Goal: Task Accomplishment & Management: Manage account settings

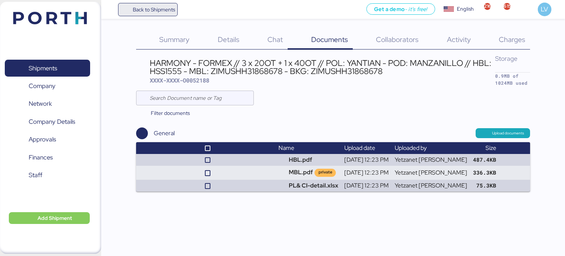
click at [144, 6] on span "Back to Shipments" at bounding box center [154, 9] width 42 height 9
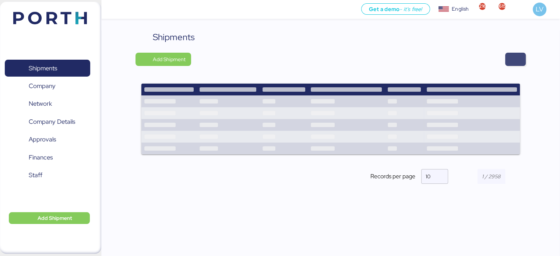
click at [516, 57] on span "button" at bounding box center [515, 59] width 9 height 10
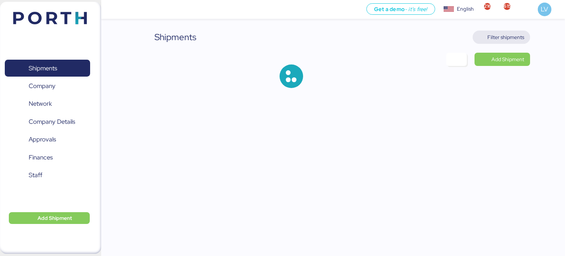
click at [509, 34] on span "Filter shipments" at bounding box center [506, 37] width 37 height 9
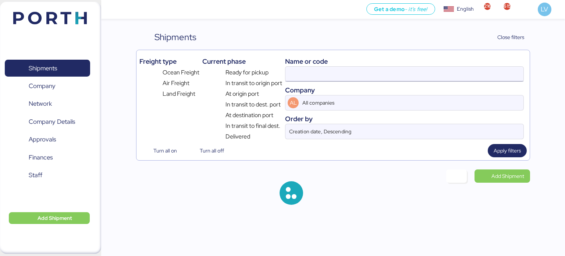
click at [376, 72] on input at bounding box center [405, 74] width 238 height 15
paste input "EMIVCHNSHG018113"
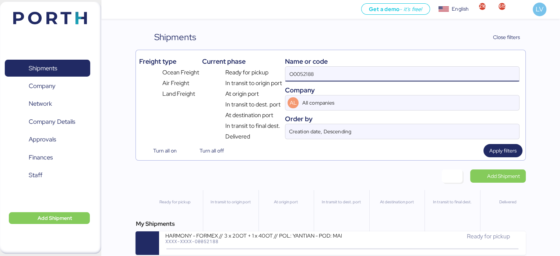
click at [376, 72] on input "O0052188" at bounding box center [401, 74] width 233 height 15
paste input "EMIVCHNSHG018113"
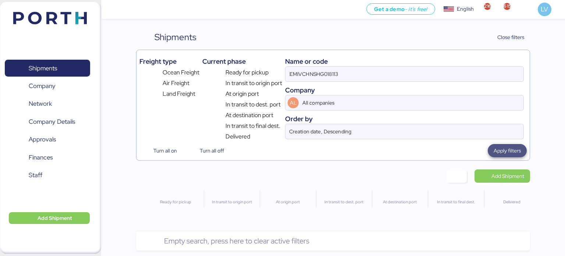
click at [512, 150] on span "Apply filters" at bounding box center [507, 150] width 27 height 9
click at [326, 72] on input "EMIVCHNSHG018113" at bounding box center [405, 74] width 238 height 15
paste input "O0051900/165412"
type input "O0051900"
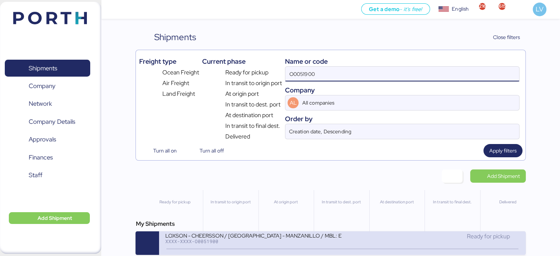
click at [202, 237] on div "LOXSON - CHEERSSON / [GEOGRAPHIC_DATA] - MANZANILLO / MBL: ESLCHNSHG038926 - HB…" at bounding box center [253, 235] width 177 height 6
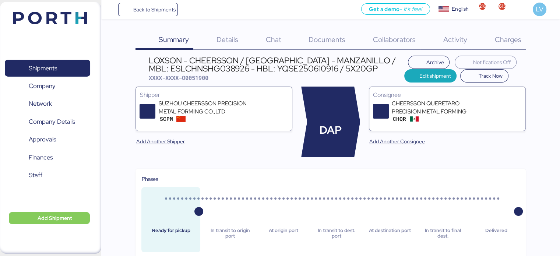
click at [519, 43] on span "Charges" at bounding box center [507, 40] width 27 height 10
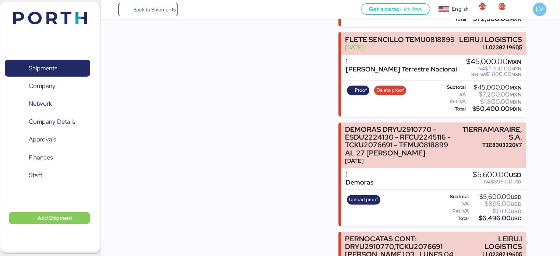
scroll to position [1071, 0]
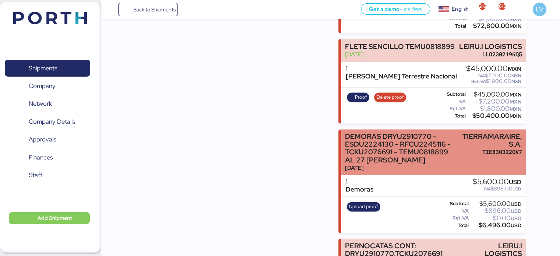
click at [396, 133] on div "DEMORAS DRYU2910770 - ESDU2224130 - RFCU2245116 - TCKU2076691 - TEMU0818899 AL …" at bounding box center [402, 148] width 114 height 31
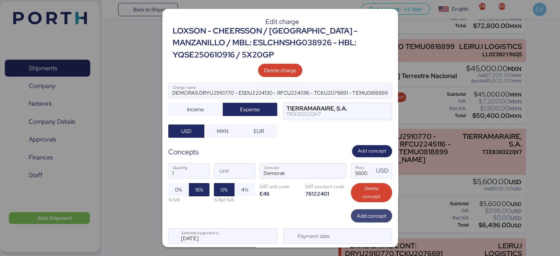
click at [362, 213] on span "Add concept" at bounding box center [371, 215] width 29 height 9
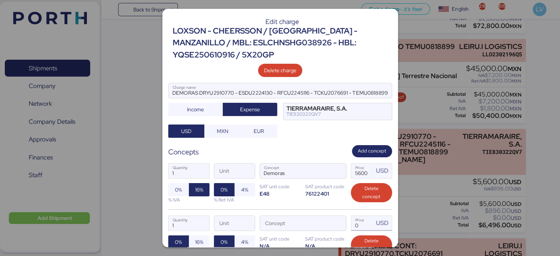
scroll to position [72, 0]
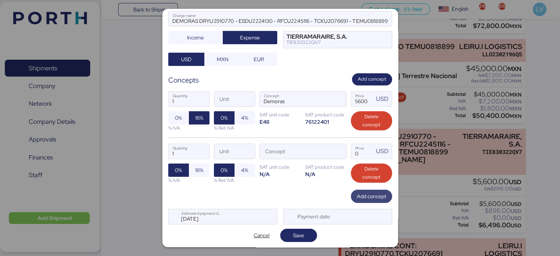
click at [362, 201] on span "Add concept" at bounding box center [371, 196] width 41 height 13
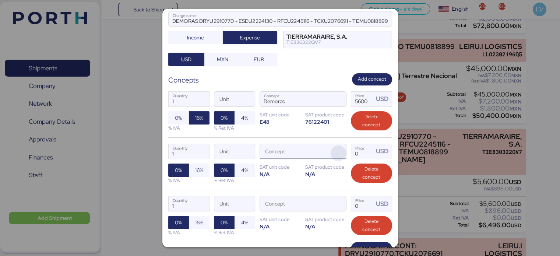
click at [335, 149] on span "button" at bounding box center [338, 152] width 15 height 15
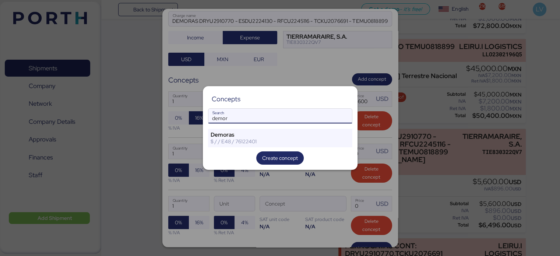
type input "demor"
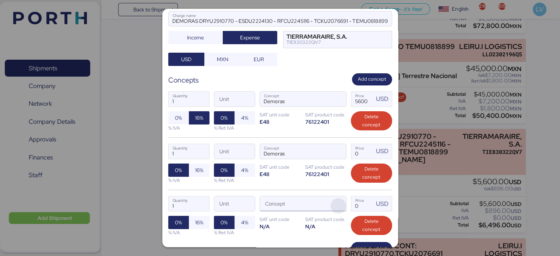
click at [331, 203] on span "button" at bounding box center [338, 205] width 15 height 15
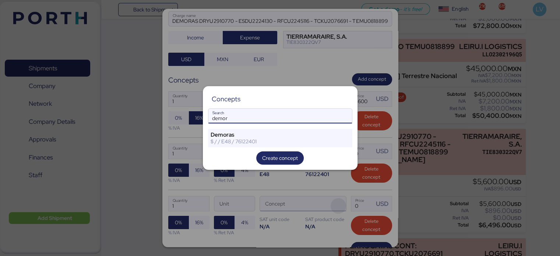
type input "demor"
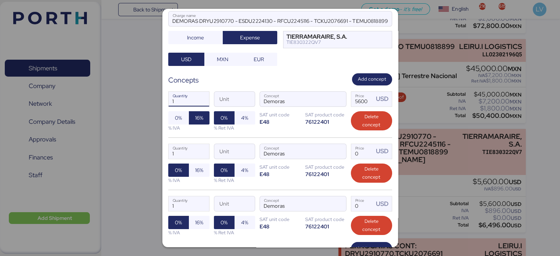
click at [191, 96] on input "1" at bounding box center [189, 99] width 40 height 15
type input "1"
type input "25"
click at [355, 102] on input "5600" at bounding box center [362, 99] width 23 height 15
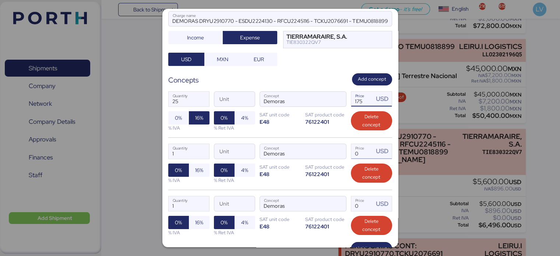
type input "175"
click at [358, 155] on input "Price USD" at bounding box center [362, 151] width 23 height 15
type input "0"
type input "175"
click at [195, 151] on input "1" at bounding box center [189, 151] width 40 height 15
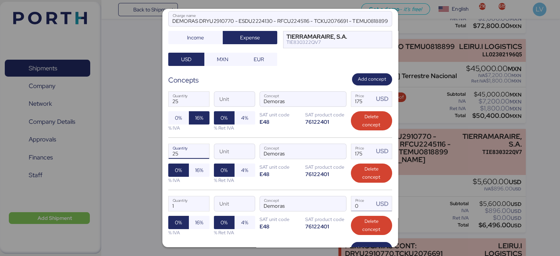
type input "25"
click at [376, 201] on div "USD" at bounding box center [383, 203] width 15 height 9
click at [358, 199] on input "Price USD" at bounding box center [362, 203] width 23 height 15
type input "0"
click at [198, 173] on span "16%" at bounding box center [199, 170] width 8 height 9
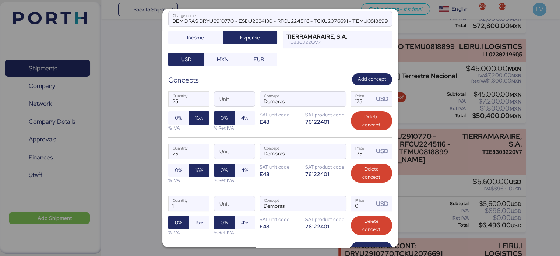
click at [189, 196] on input "1" at bounding box center [189, 203] width 40 height 15
type input "8"
click at [364, 203] on input "Price USD" at bounding box center [362, 203] width 23 height 15
type input "175"
click at [306, 232] on div "8 Quantity Unit Demoras Concept 175 Price USD 0% 16% % IVA 0% 4% % Ret IVA SAT …" at bounding box center [280, 216] width 224 height 52
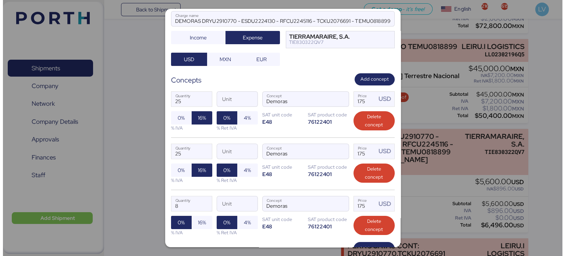
scroll to position [124, 0]
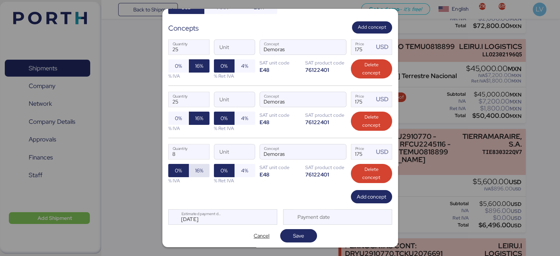
click at [197, 165] on span "16%" at bounding box center [199, 170] width 9 height 10
click at [303, 234] on span "Save" at bounding box center [298, 235] width 25 height 10
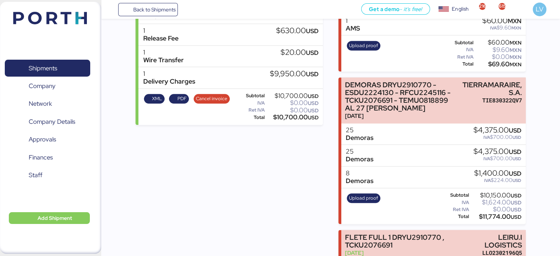
scroll to position [843, 0]
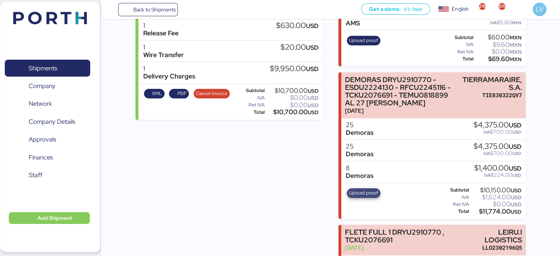
click at [359, 189] on span "Upload proof" at bounding box center [363, 193] width 29 height 8
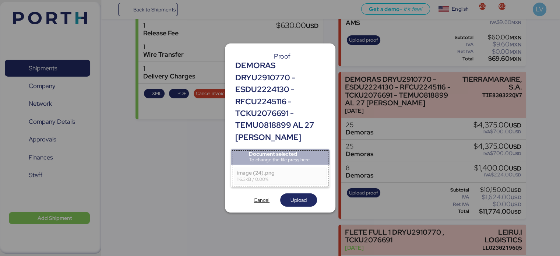
click at [297, 191] on div "Document selected To change the file press here image (24).png 116.3KB / 0.00% …" at bounding box center [280, 177] width 99 height 57
click at [295, 195] on span "Upload" at bounding box center [298, 199] width 16 height 9
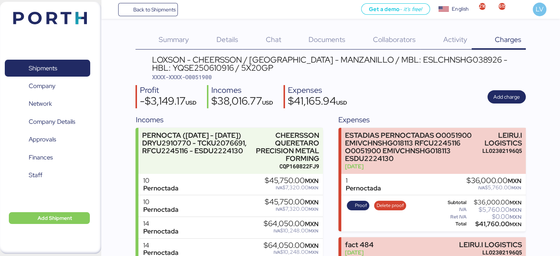
click at [204, 78] on span "XXXX-XXXX-O0051900" at bounding box center [182, 76] width 60 height 7
copy span "O0051900"
